Goal: Transaction & Acquisition: Book appointment/travel/reservation

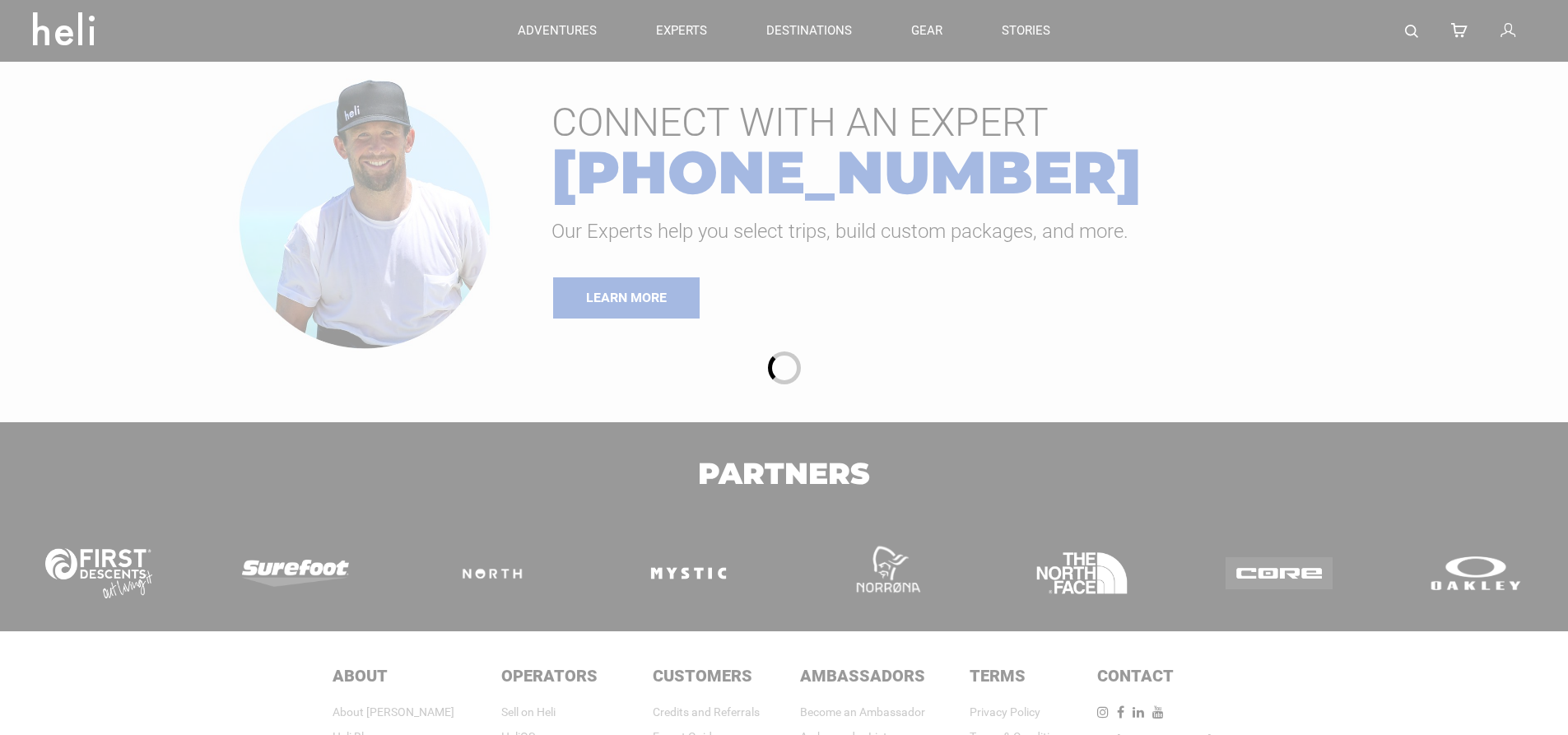
type input "Ski & Ride"
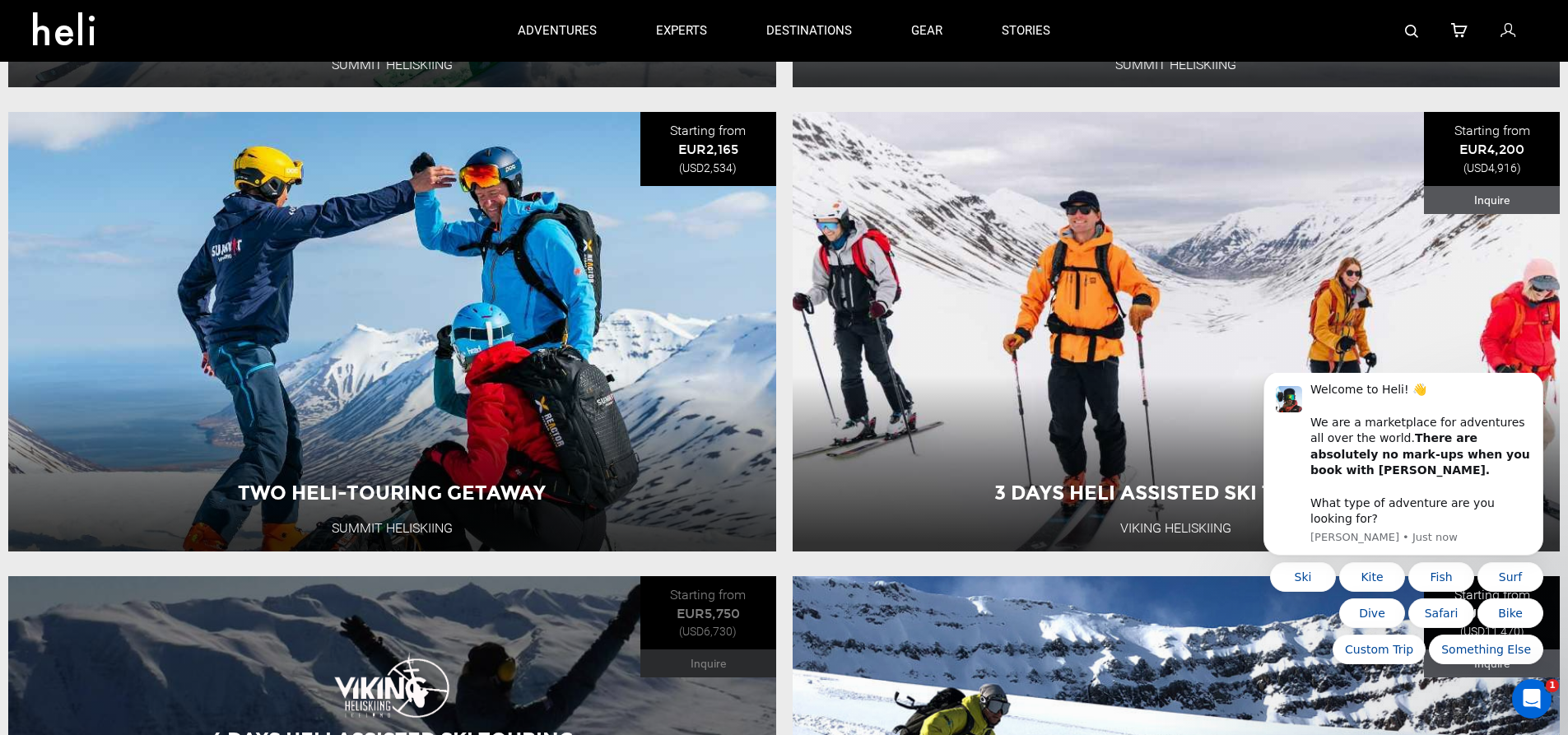
scroll to position [2468, 0]
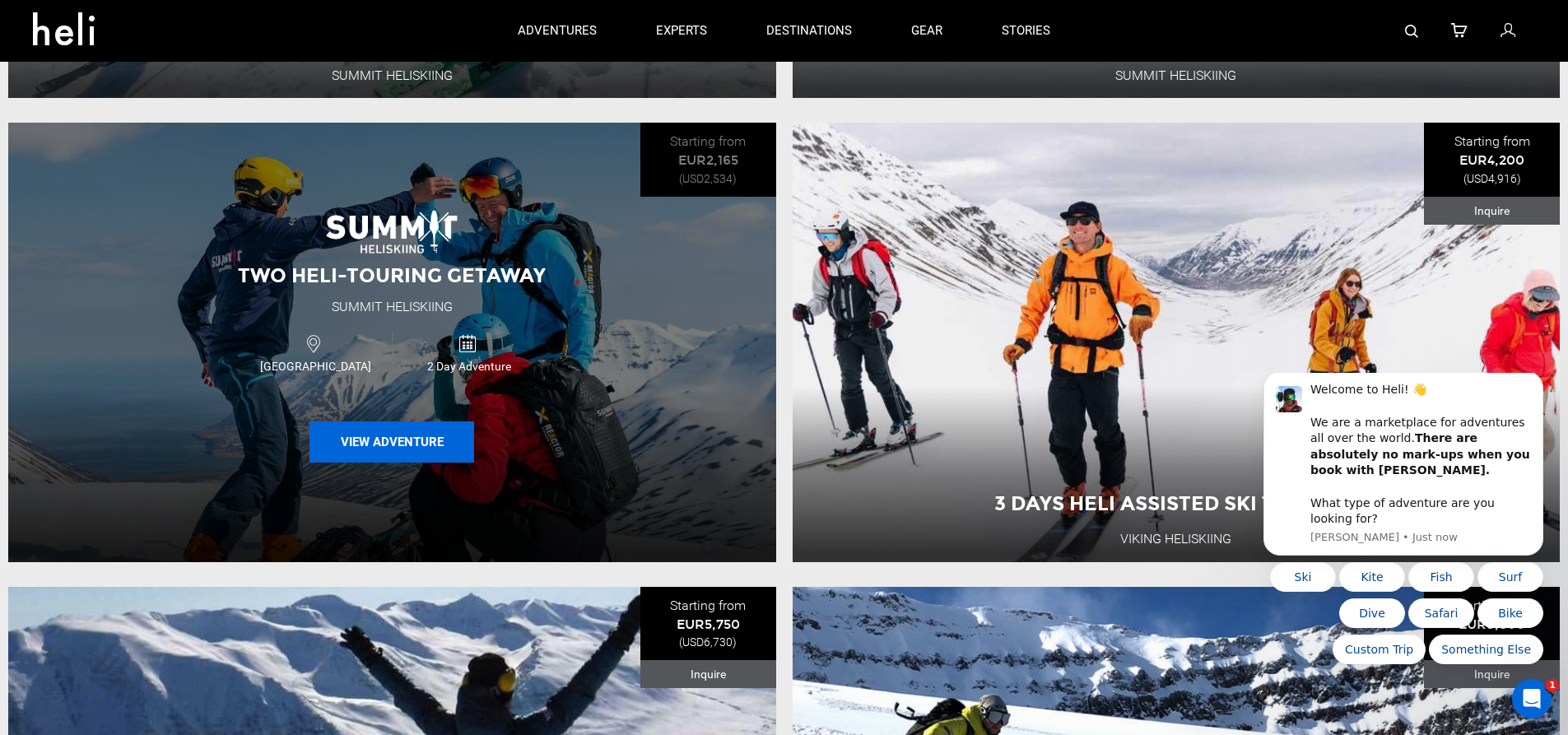
click at [378, 462] on button "View Adventure" at bounding box center [391, 442] width 164 height 41
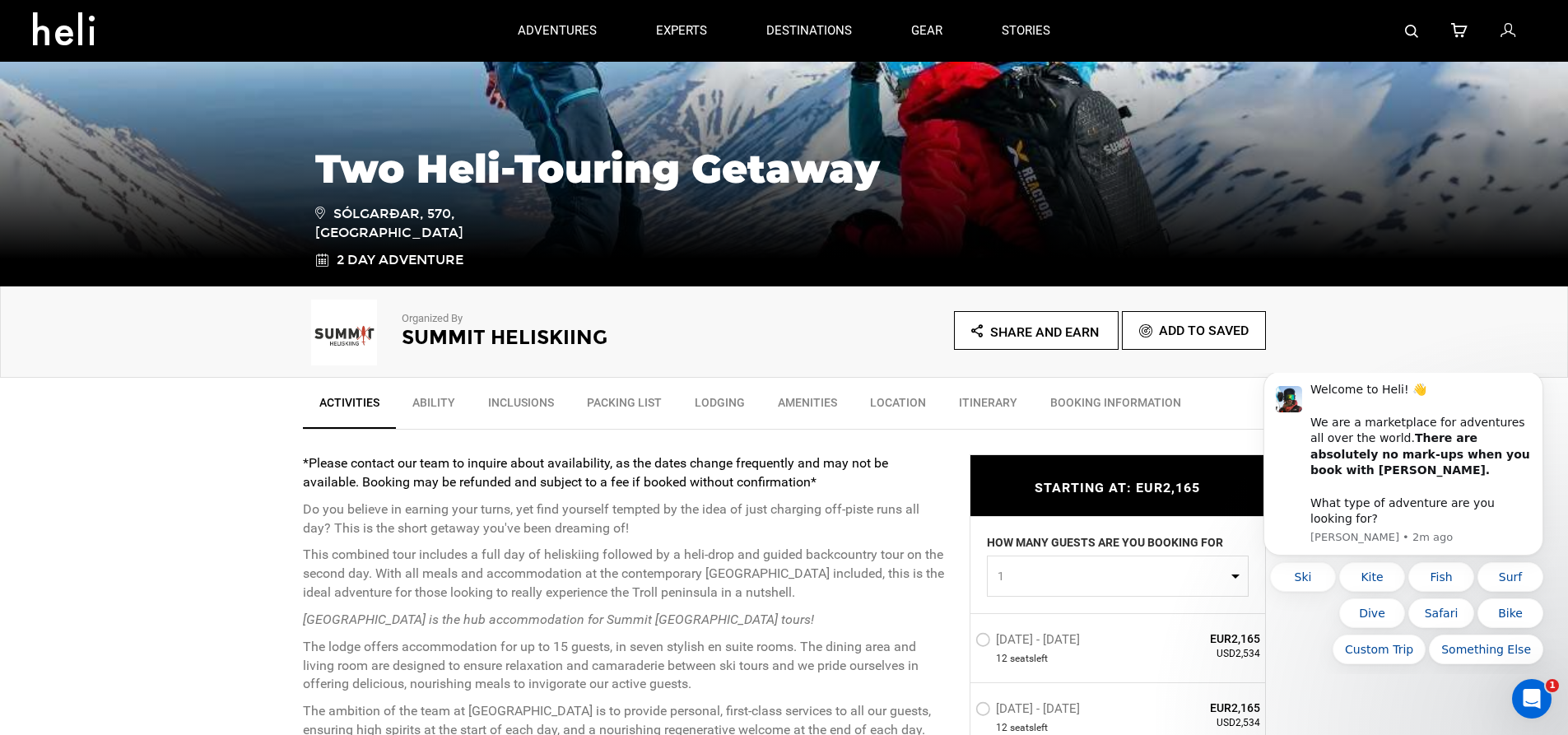
scroll to position [247, 0]
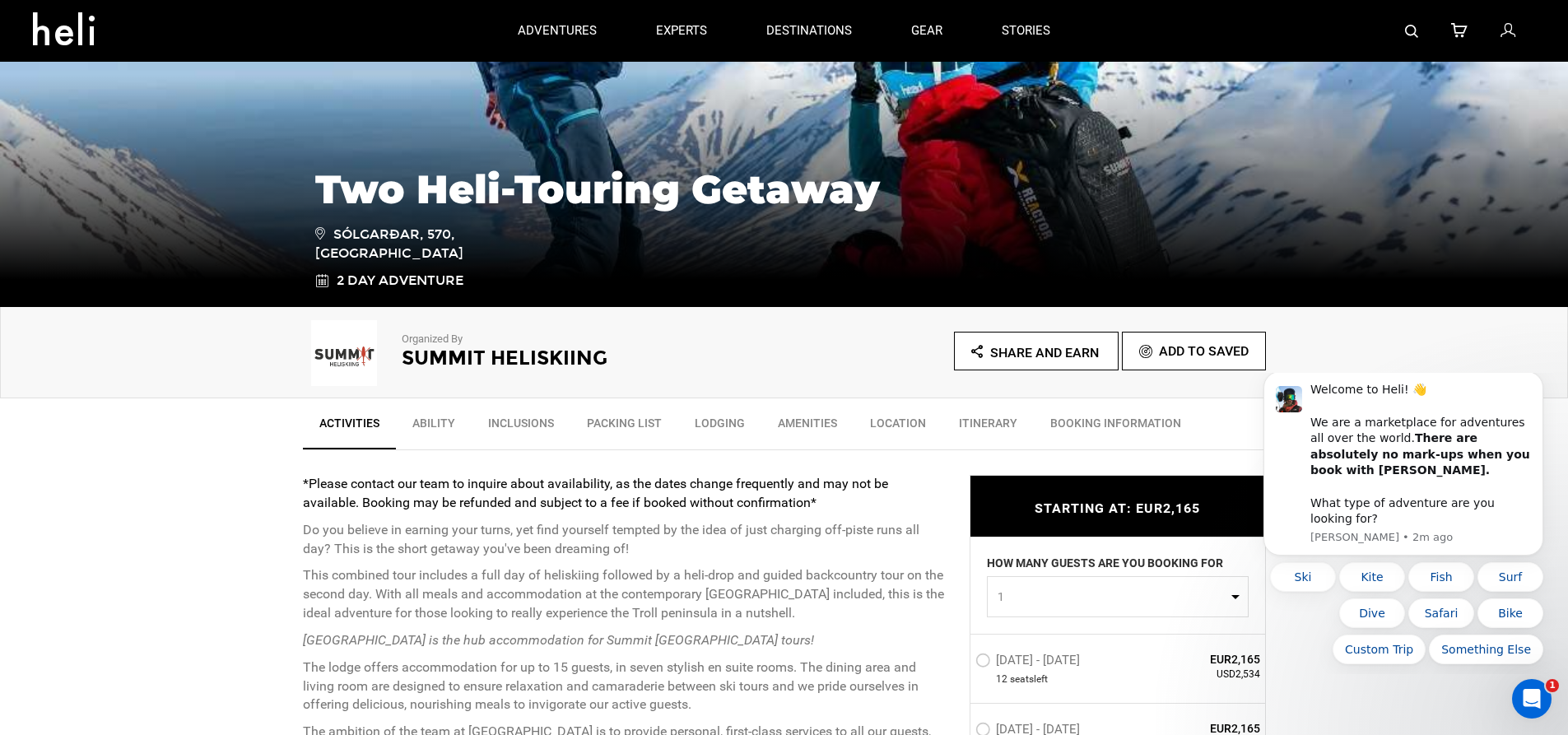
click at [416, 431] on link "Ability" at bounding box center [434, 427] width 76 height 41
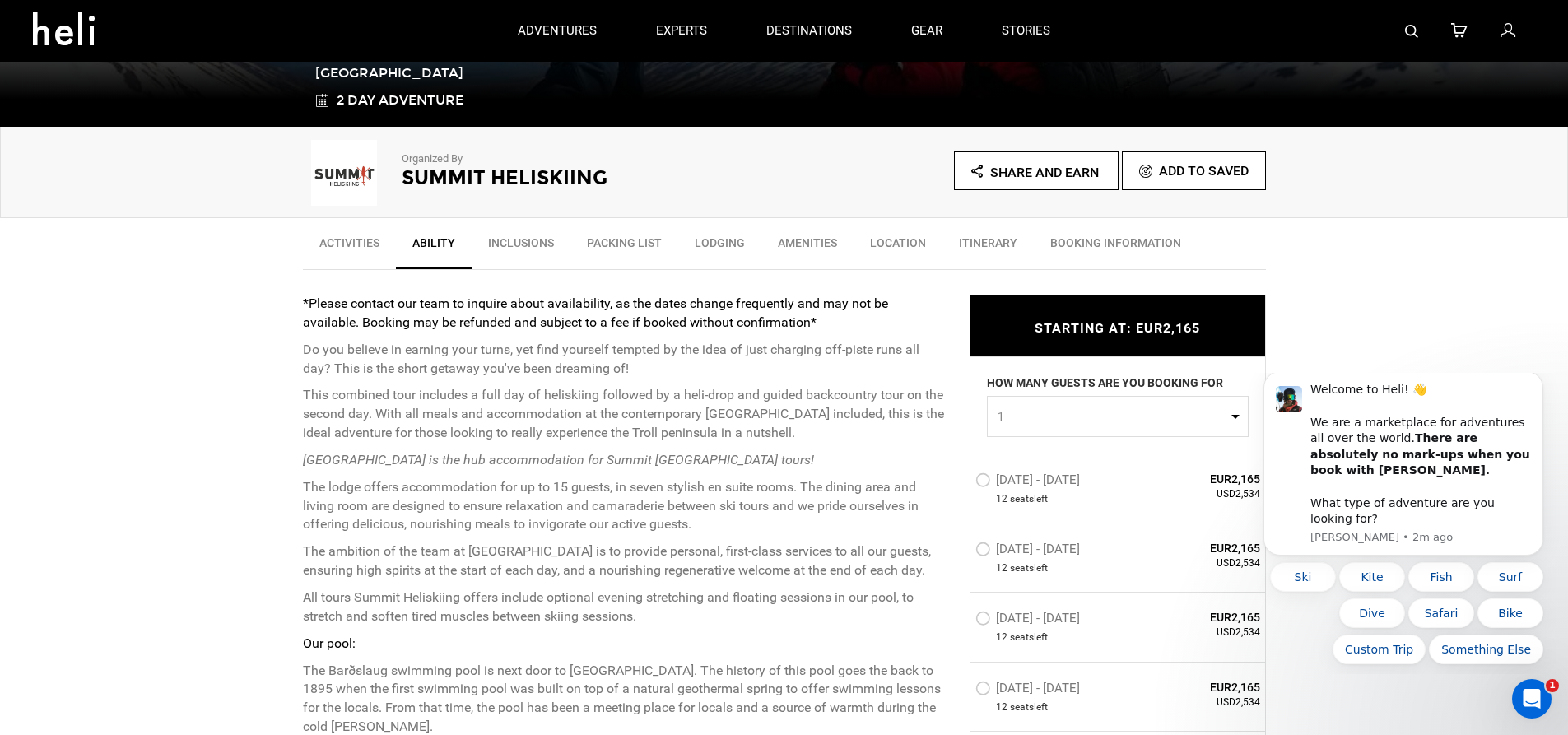
scroll to position [421, 0]
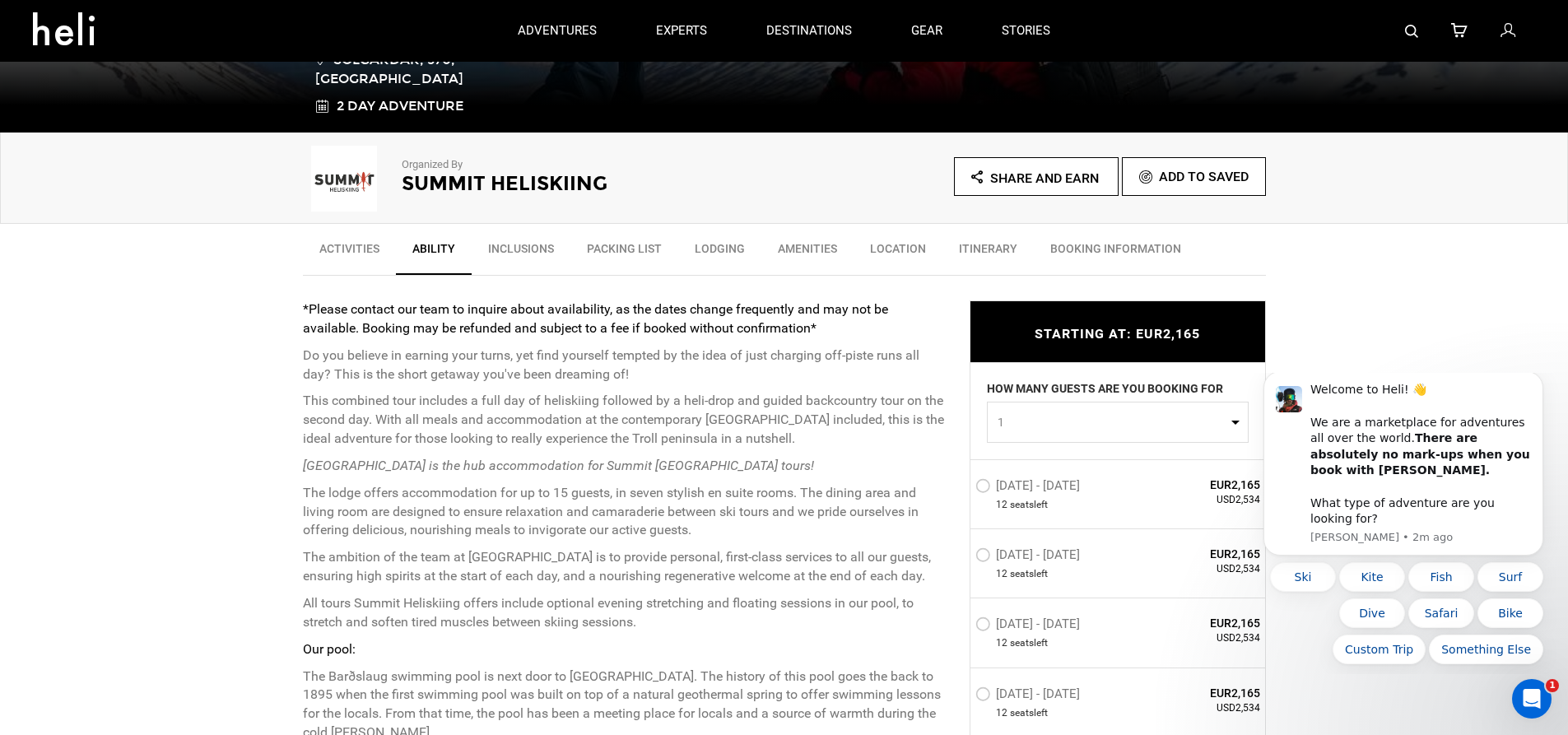
click at [519, 255] on link "Inclusions" at bounding box center [520, 253] width 99 height 41
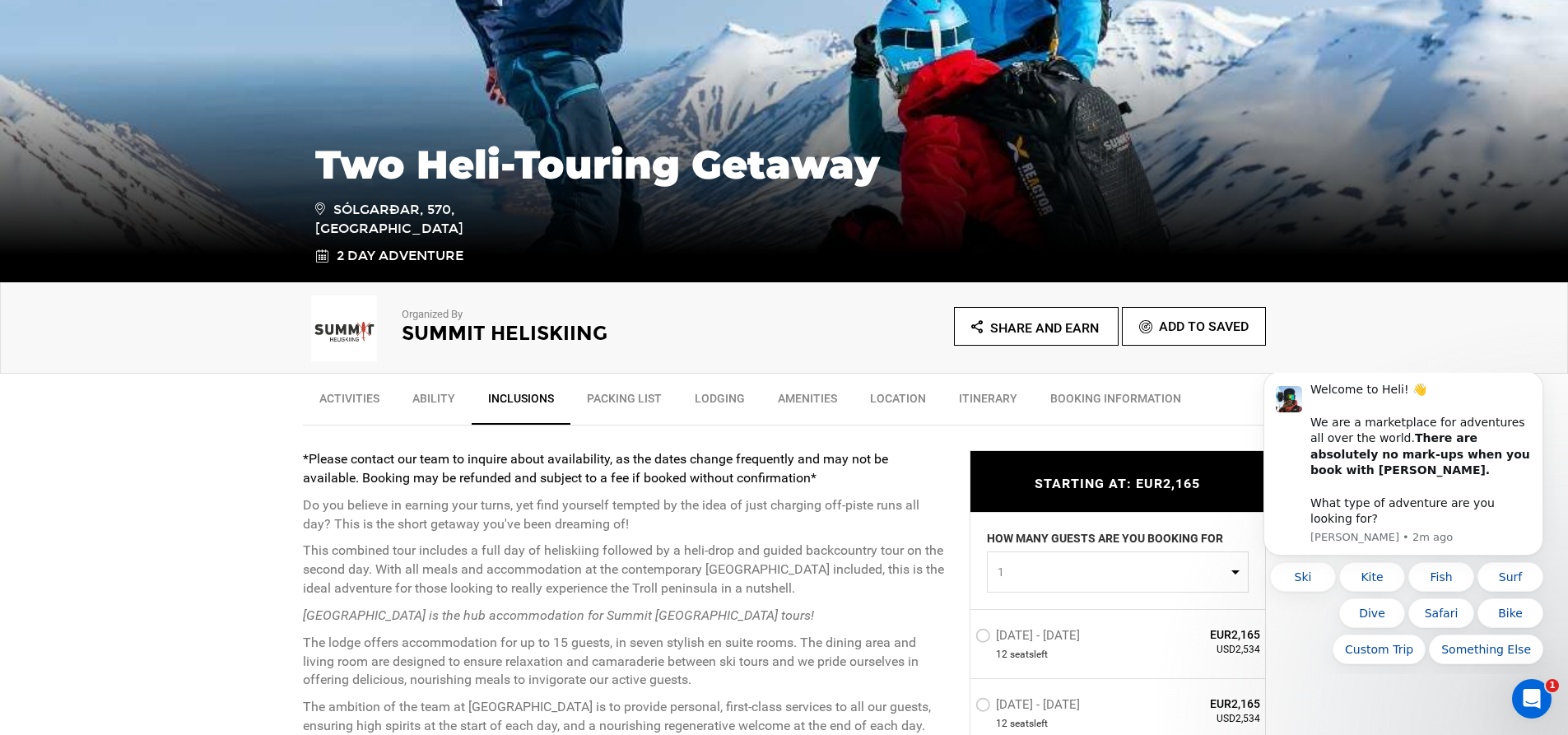
scroll to position [274, 0]
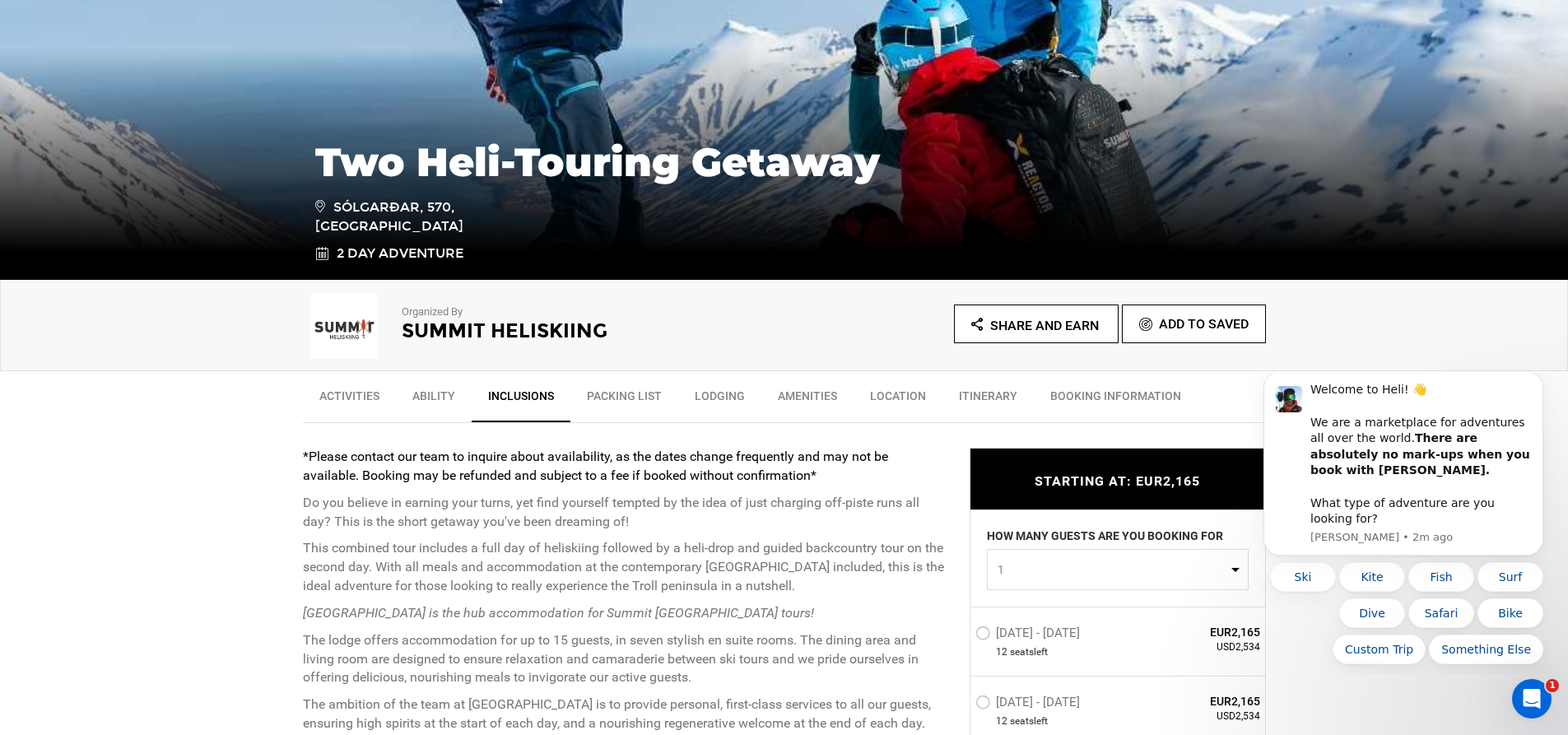
click at [891, 399] on link "Location" at bounding box center [897, 400] width 89 height 41
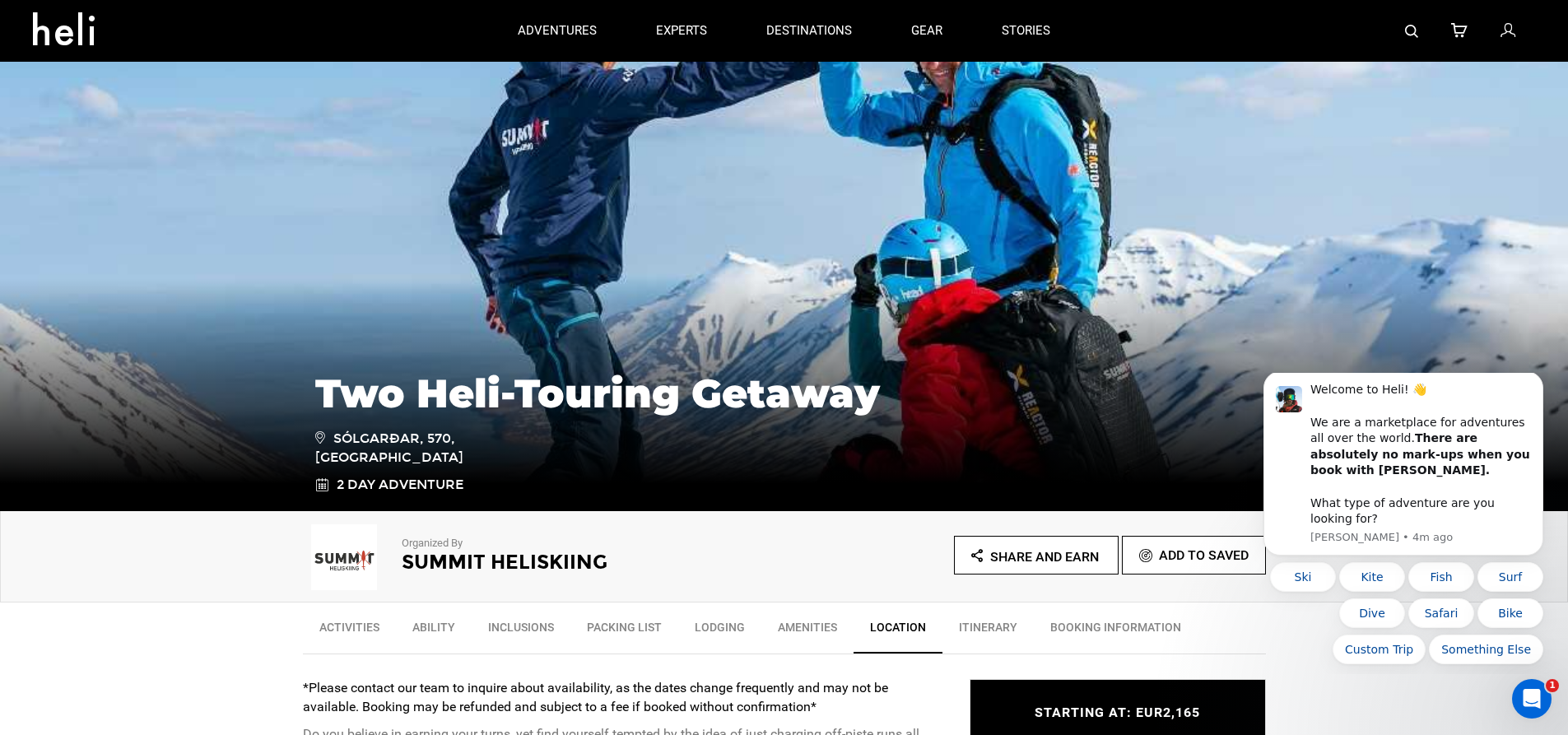
scroll to position [0, 0]
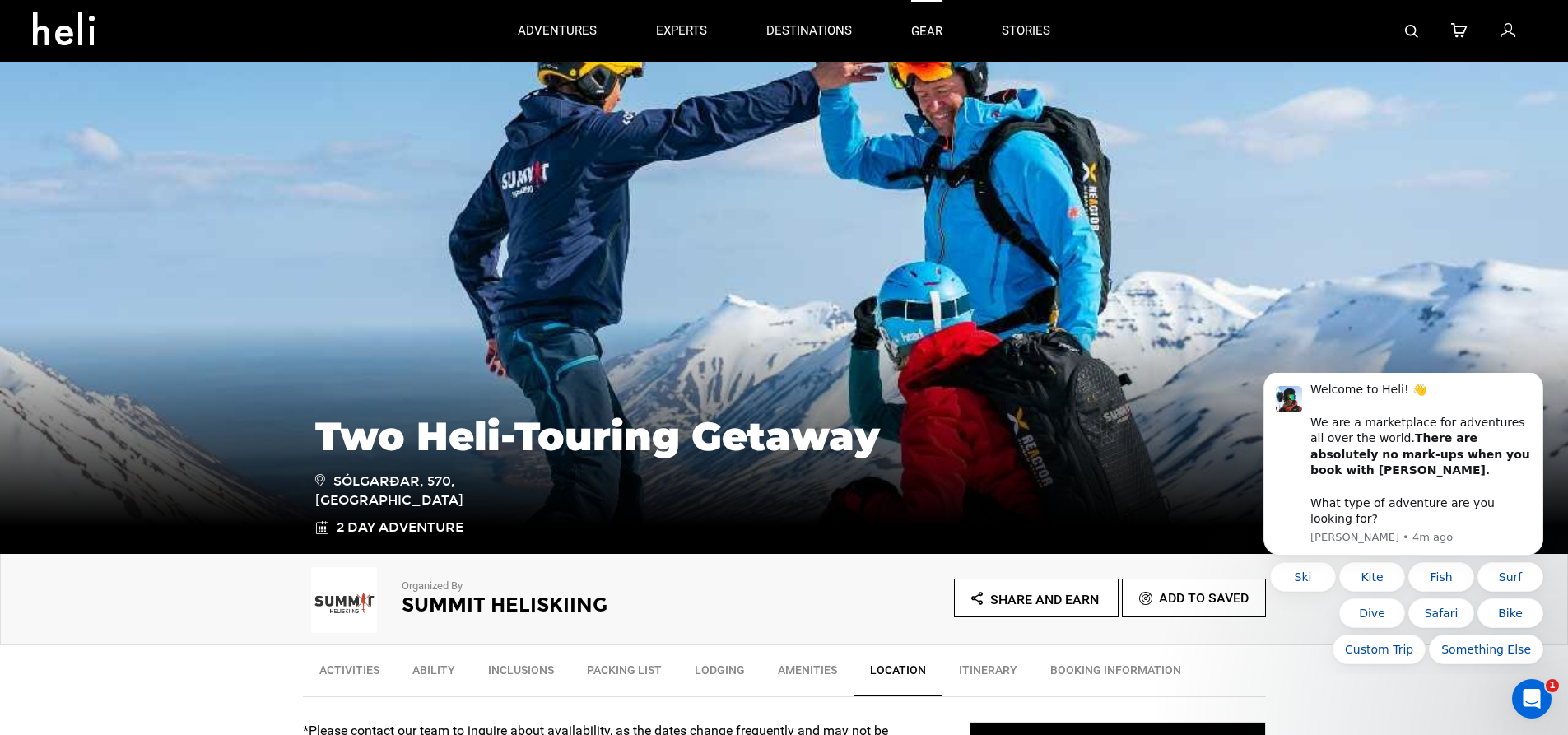
click at [924, 24] on link "gear" at bounding box center [926, 31] width 31 height 62
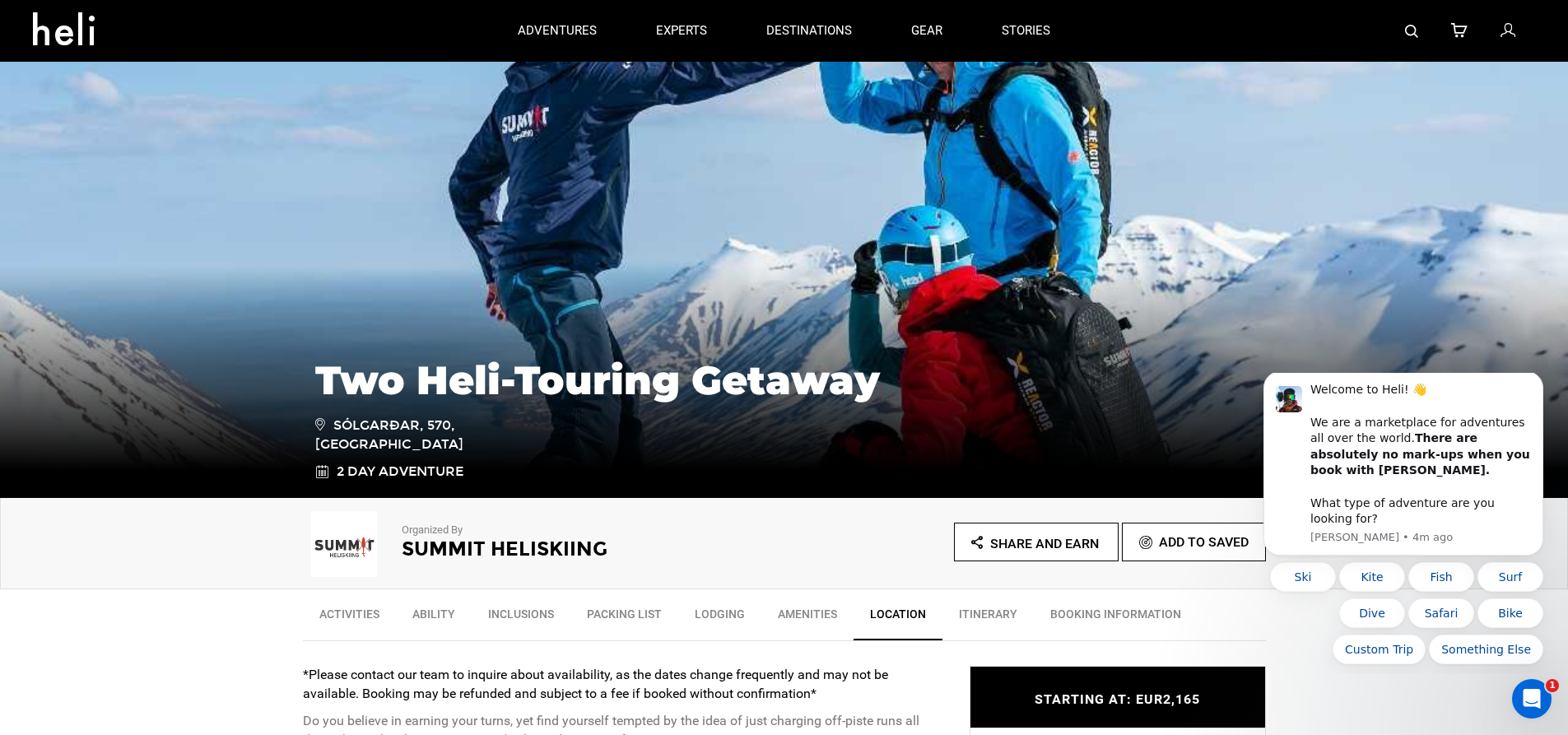
scroll to position [83, 0]
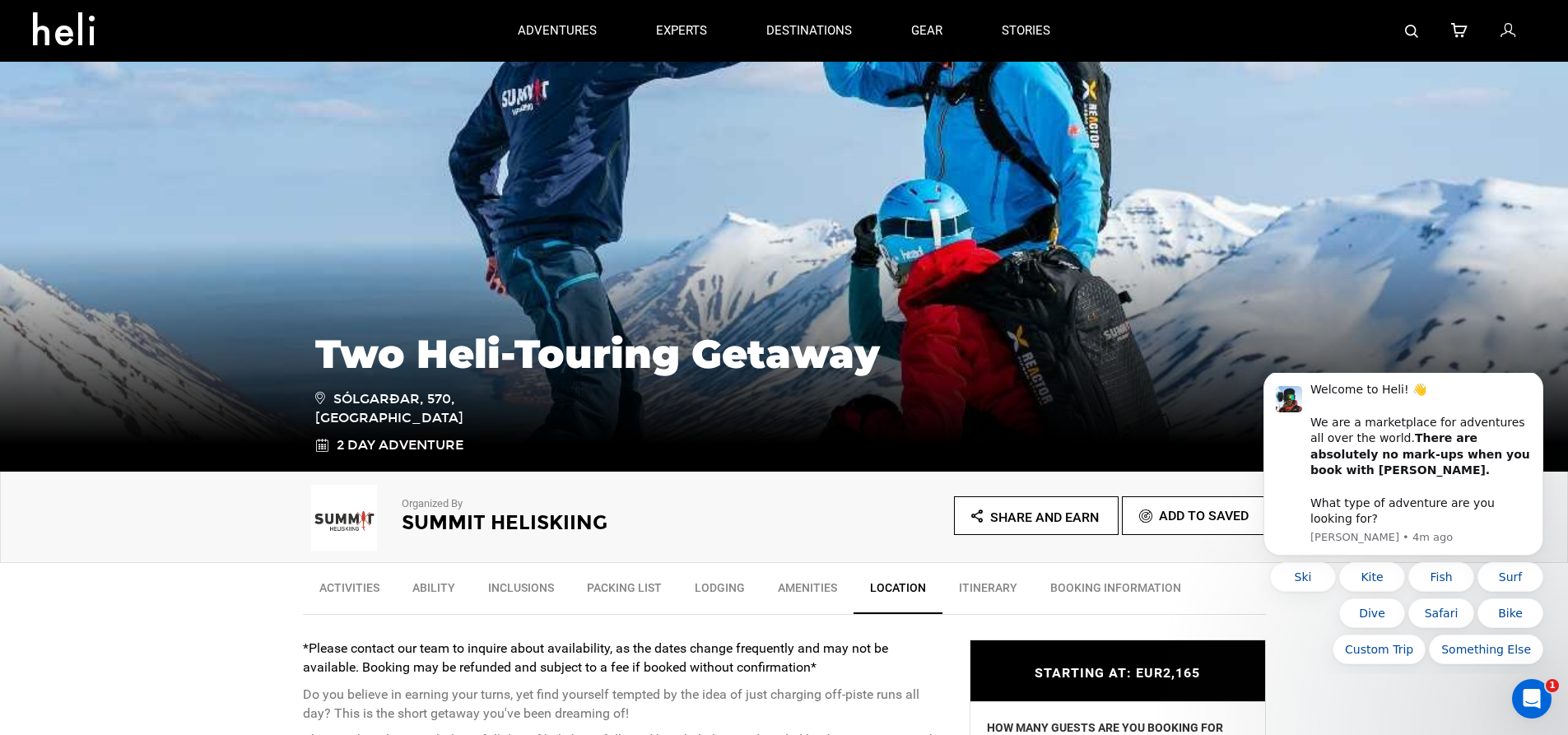
type input "Ski & Ride"
